Goal: Transaction & Acquisition: Subscribe to service/newsletter

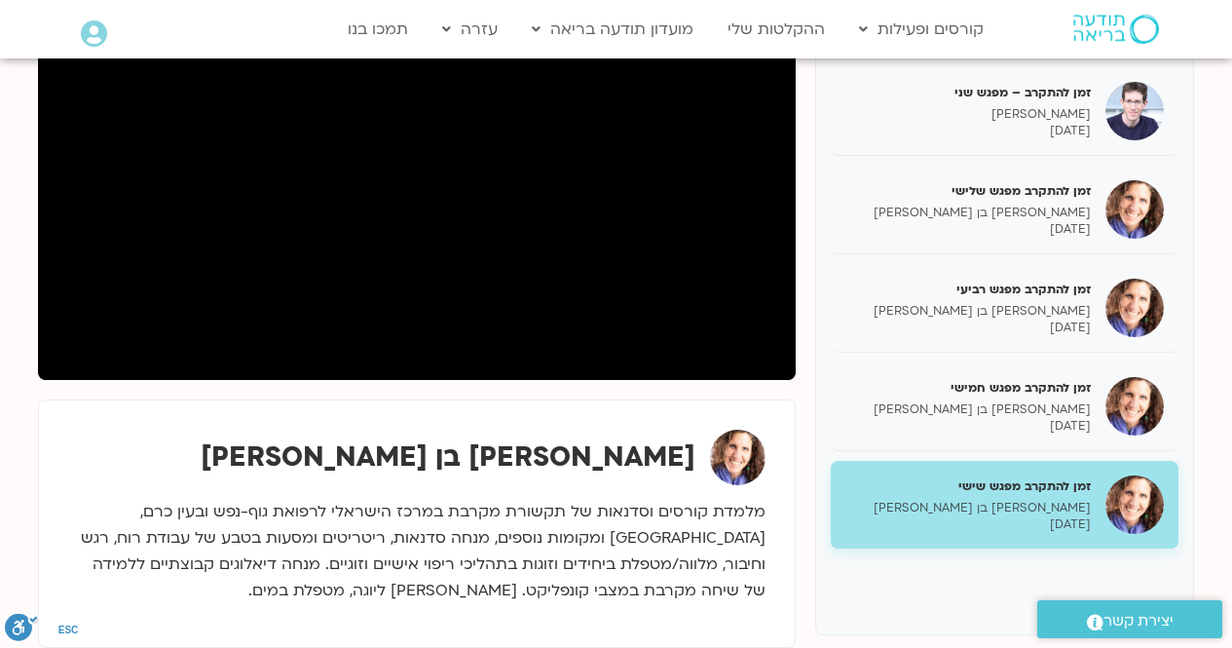
scroll to position [779, 0]
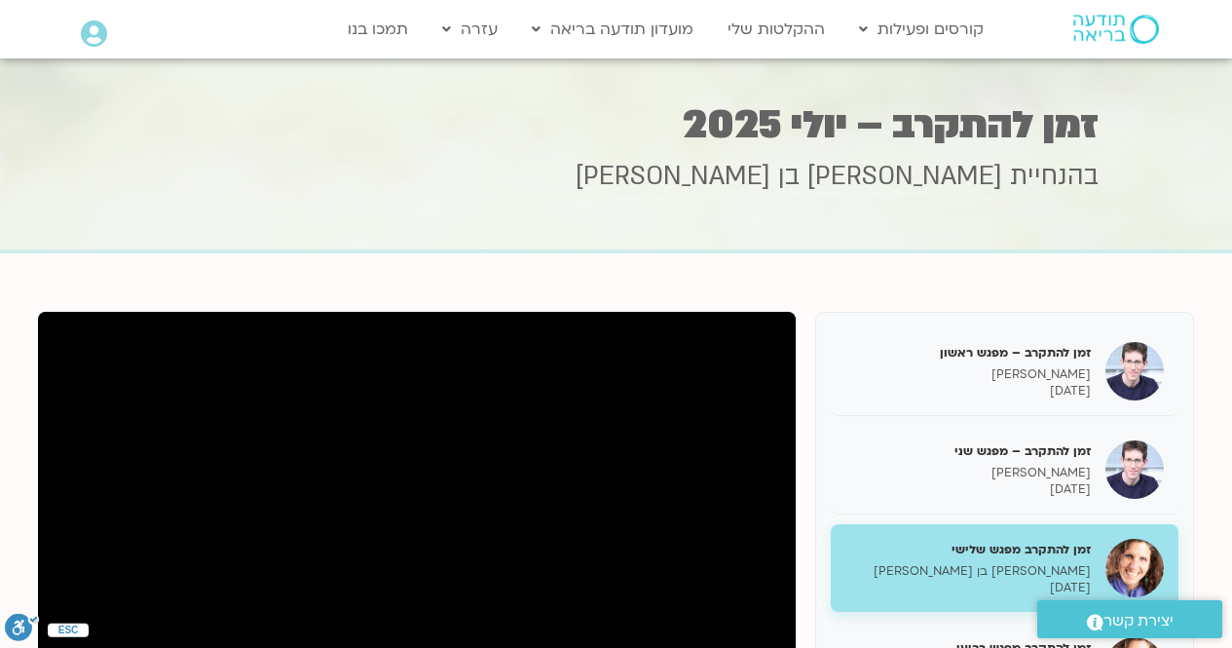
click at [1014, 122] on h1 "זמן להתקרב – יולי 2025" at bounding box center [616, 125] width 964 height 38
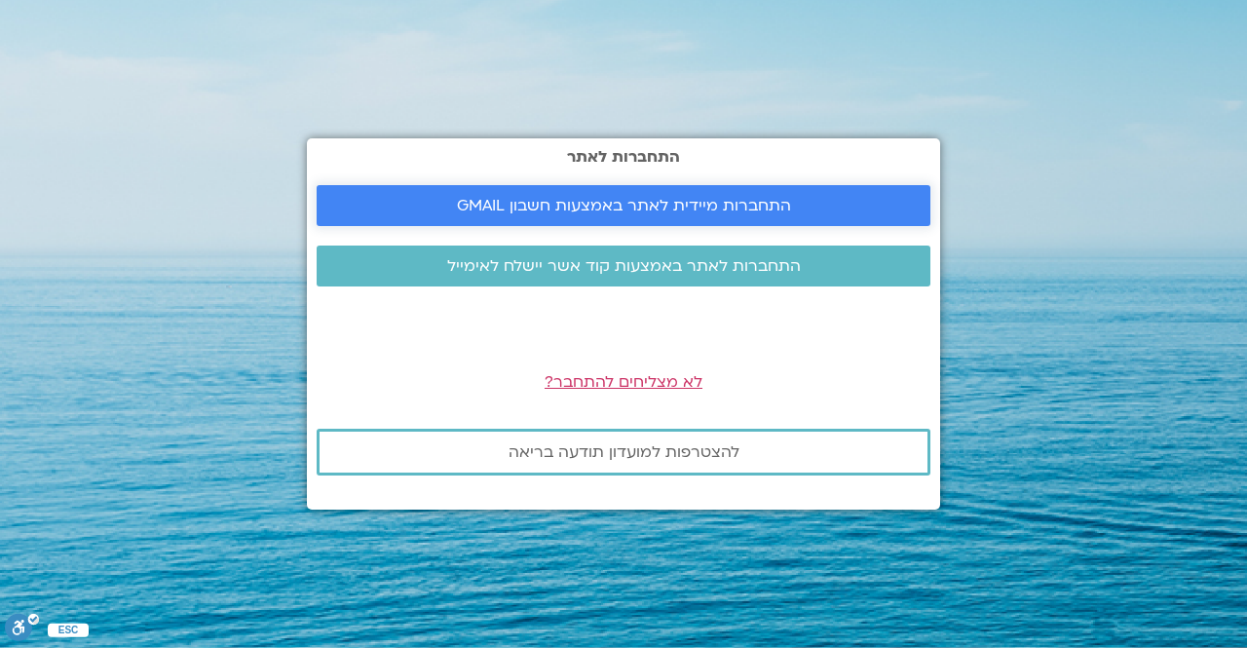
click at [650, 206] on span "התחברות מיידית לאתר באמצעות חשבון GMAIL" at bounding box center [624, 206] width 334 height 18
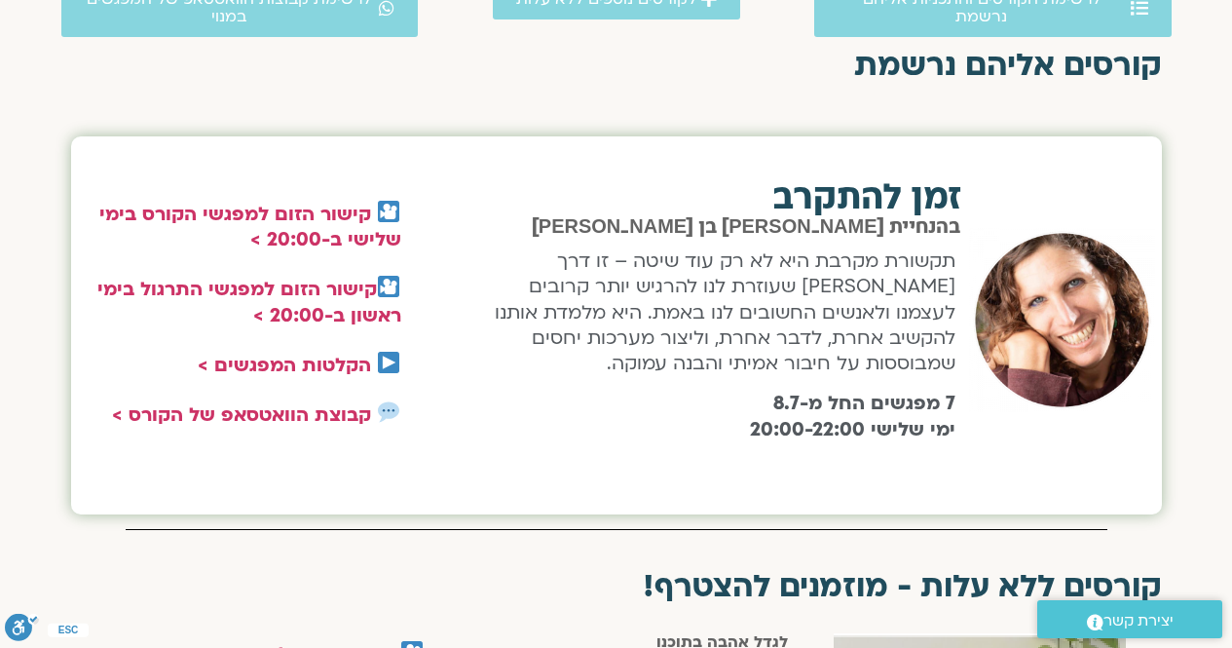
scroll to position [682, 0]
